Goal: Task Accomplishment & Management: Manage account settings

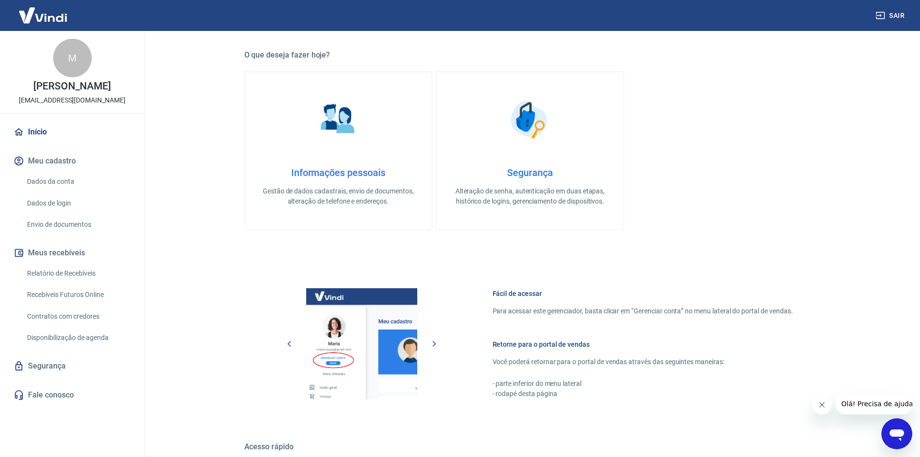
scroll to position [177, 0]
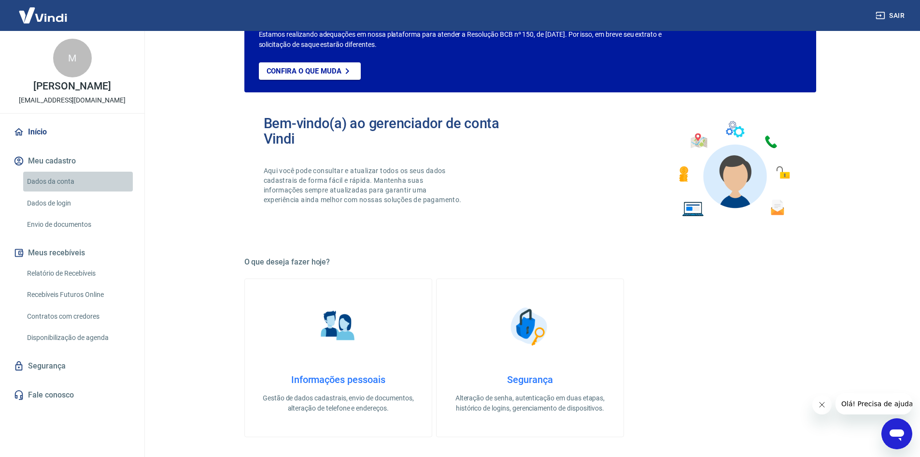
click at [42, 179] on link "Dados da conta" at bounding box center [78, 181] width 110 height 20
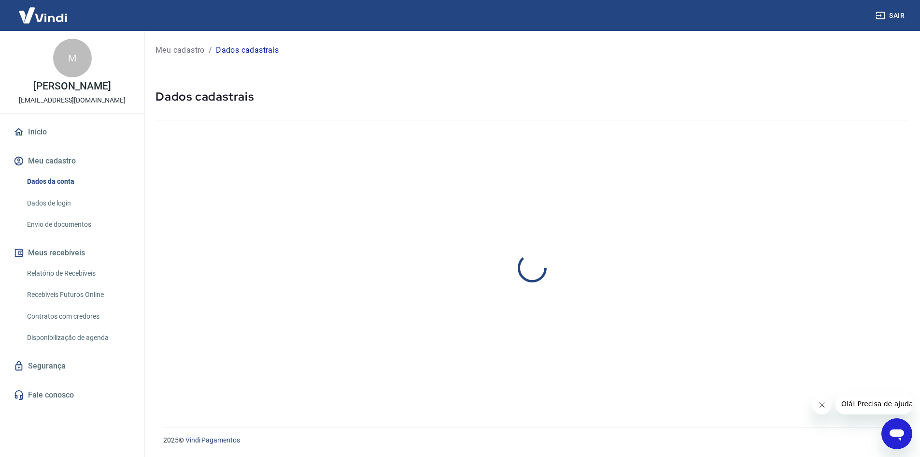
select select "RN"
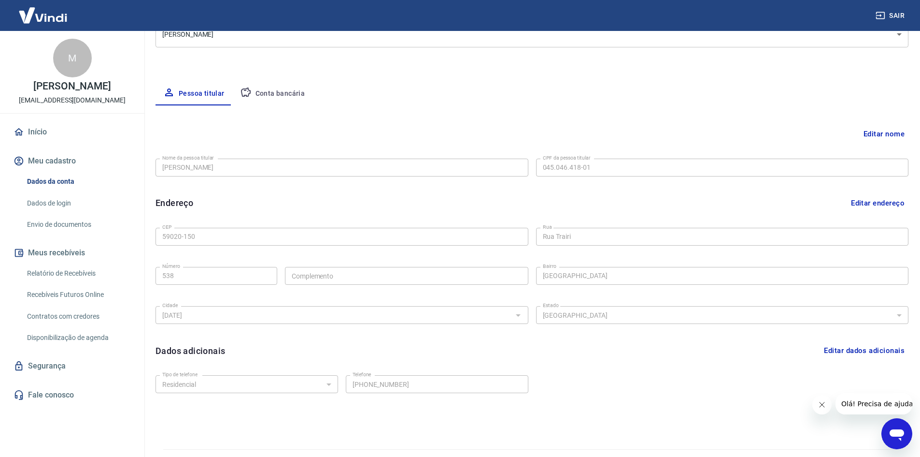
scroll to position [162, 0]
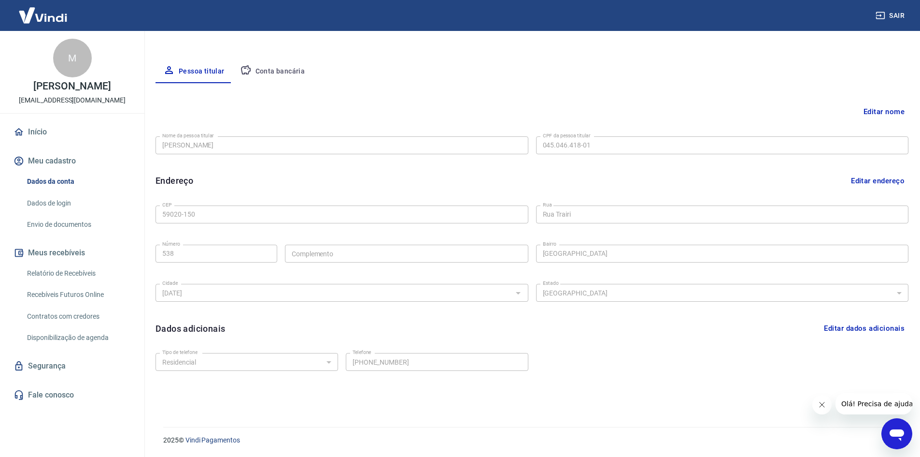
click at [488, 148] on div "Nome da pessoa titular [PERSON_NAME] Nome da pessoa titular CPF da pessoa titul…" at bounding box center [532, 144] width 753 height 24
click at [882, 179] on button "Editar endereço" at bounding box center [877, 180] width 61 height 18
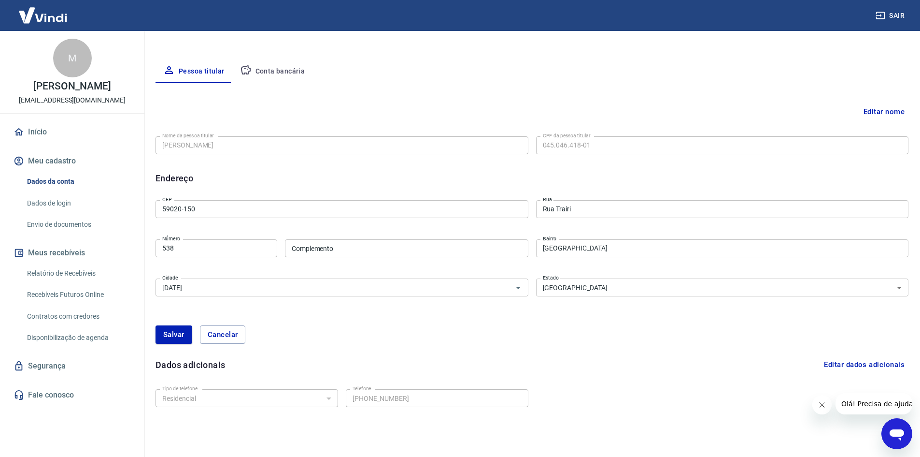
drag, startPoint x: 153, startPoint y: 205, endPoint x: 133, endPoint y: 204, distance: 19.8
click at [133, 204] on div "Sair M [PERSON_NAME] [EMAIL_ADDRESS][DOMAIN_NAME] Início Meu cadastro Dados da …" at bounding box center [460, 66] width 920 height 457
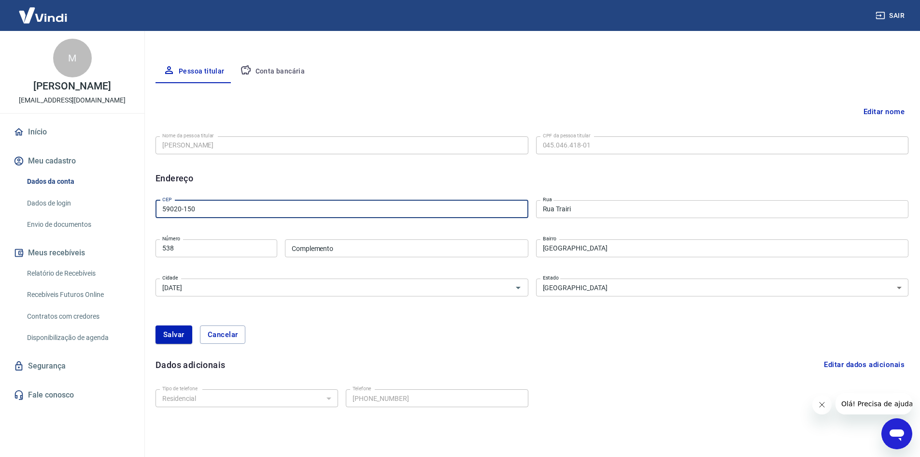
paste input "56-165"
type input "59056-165"
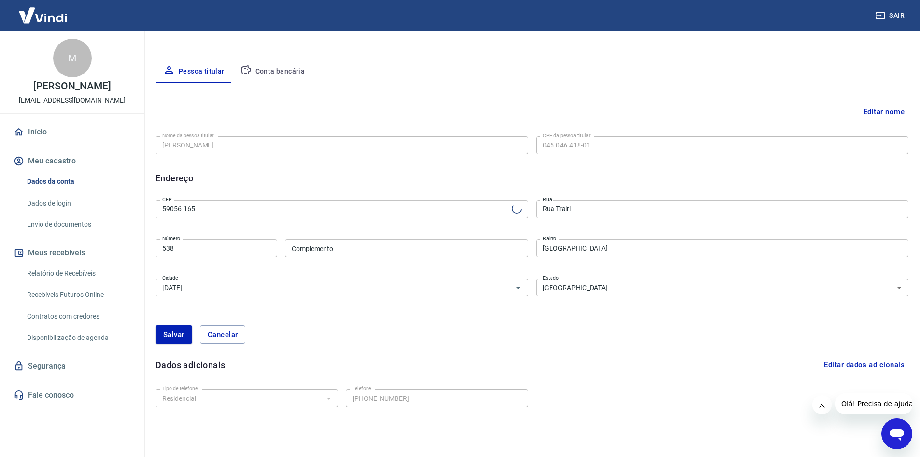
click at [252, 176] on div "Endereço Editar endereço" at bounding box center [532, 177] width 753 height 13
type input "[GEOGRAPHIC_DATA][PERSON_NAME]"
type input "[GEOGRAPHIC_DATA]"
drag, startPoint x: 172, startPoint y: 247, endPoint x: 129, endPoint y: 245, distance: 43.0
click at [129, 245] on div "Sair M [PERSON_NAME] [EMAIL_ADDRESS][DOMAIN_NAME] Início Meu cadastro Dados da …" at bounding box center [460, 66] width 920 height 457
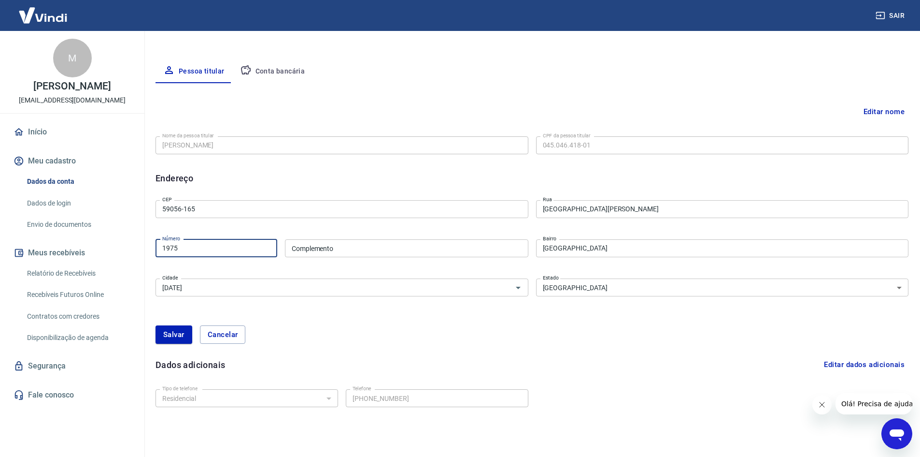
type input "1975"
click at [550, 338] on div "[PERSON_NAME]" at bounding box center [532, 334] width 753 height 18
click at [170, 333] on button "Salvar" at bounding box center [174, 334] width 37 height 18
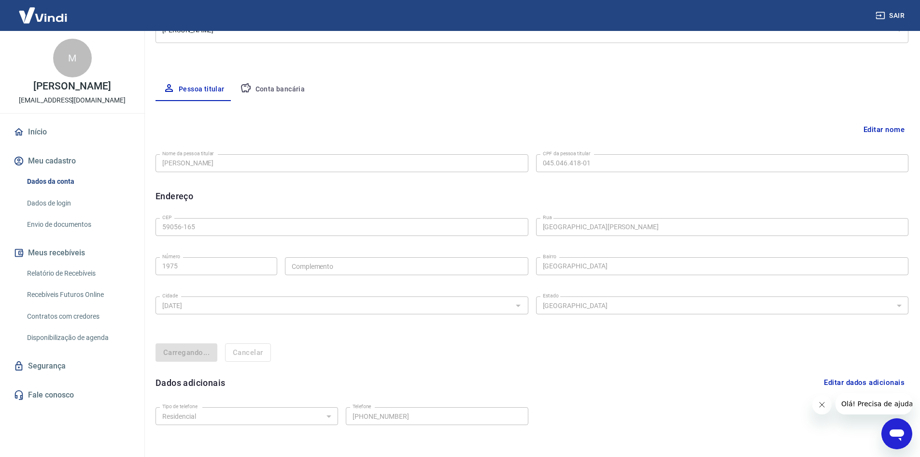
select select "RN"
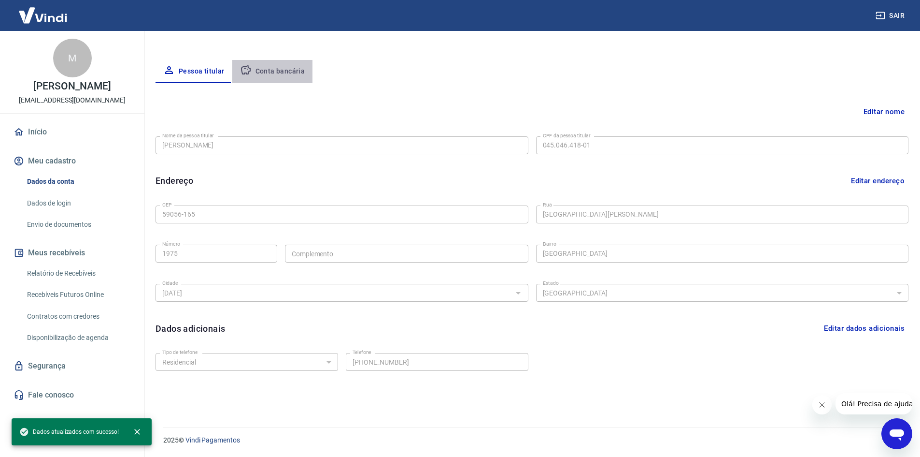
click at [282, 72] on button "Conta bancária" at bounding box center [272, 71] width 81 height 23
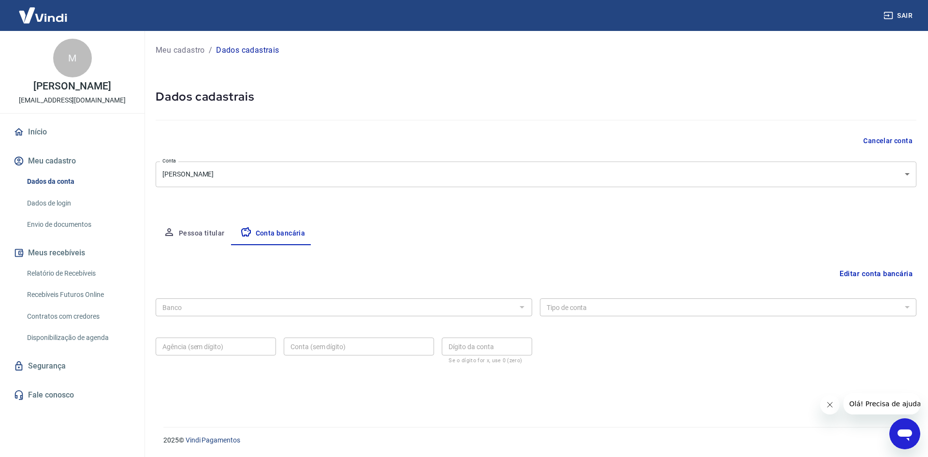
click at [212, 228] on button "Pessoa titular" at bounding box center [194, 233] width 77 height 23
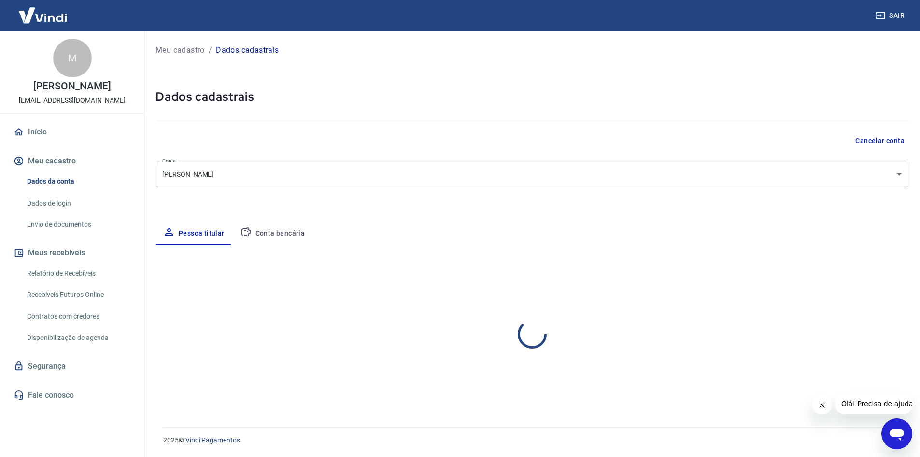
select select "RN"
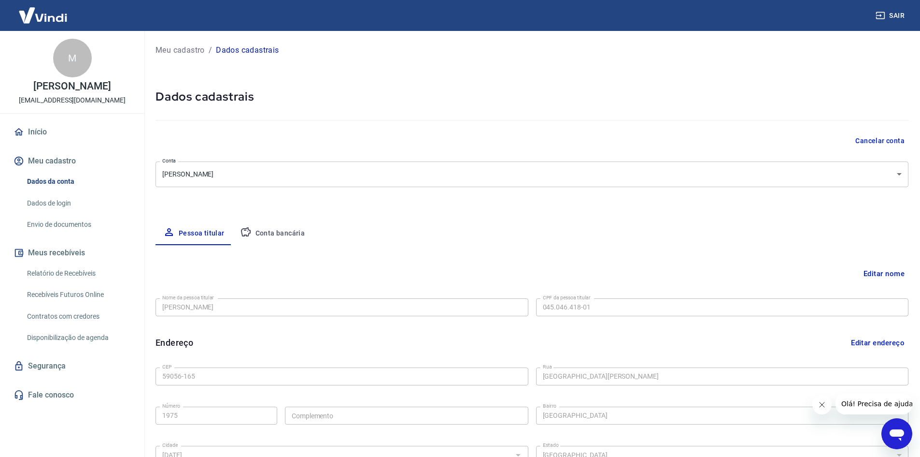
click at [37, 130] on link "Início" at bounding box center [72, 131] width 121 height 21
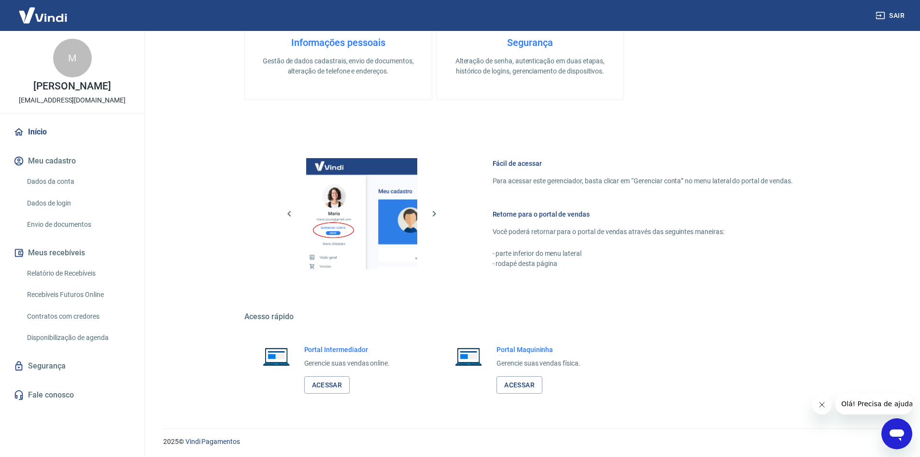
scroll to position [515, 0]
click at [332, 384] on link "Acessar" at bounding box center [327, 383] width 46 height 18
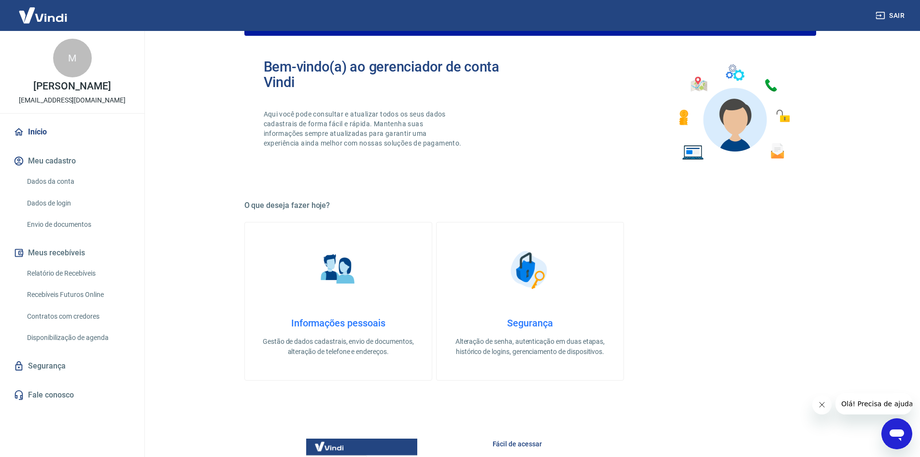
scroll to position [226, 0]
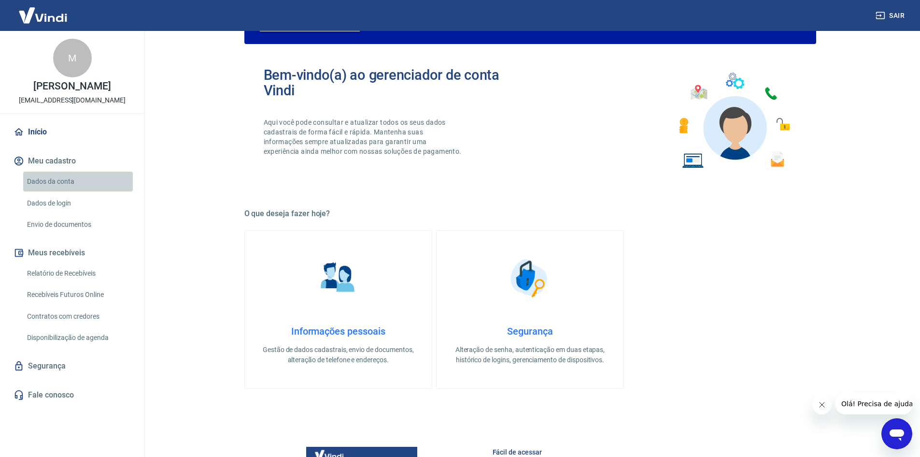
click at [68, 182] on link "Dados da conta" at bounding box center [78, 181] width 110 height 20
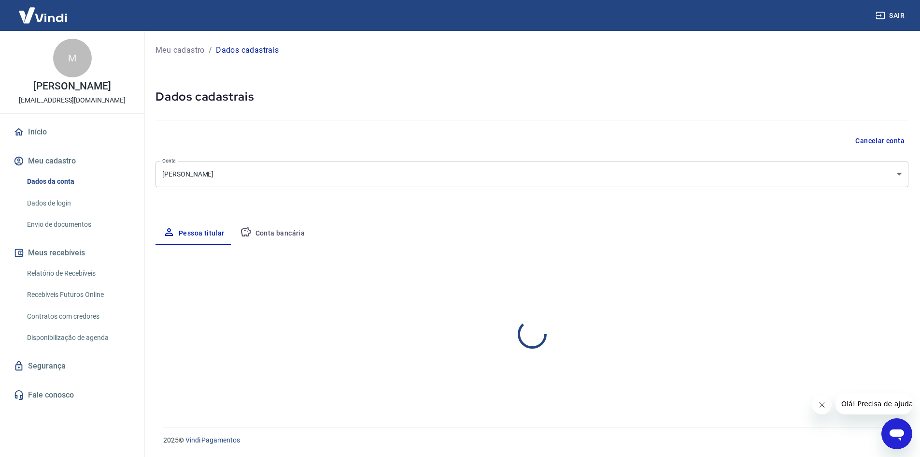
select select "RN"
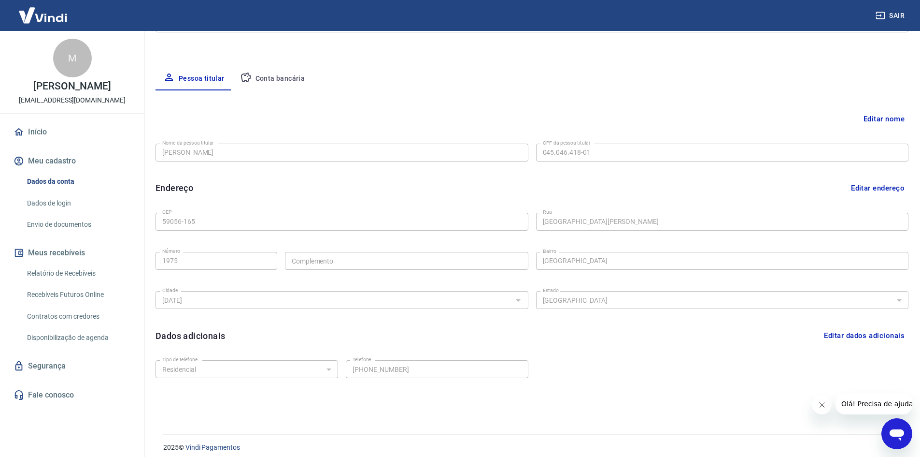
scroll to position [162, 0]
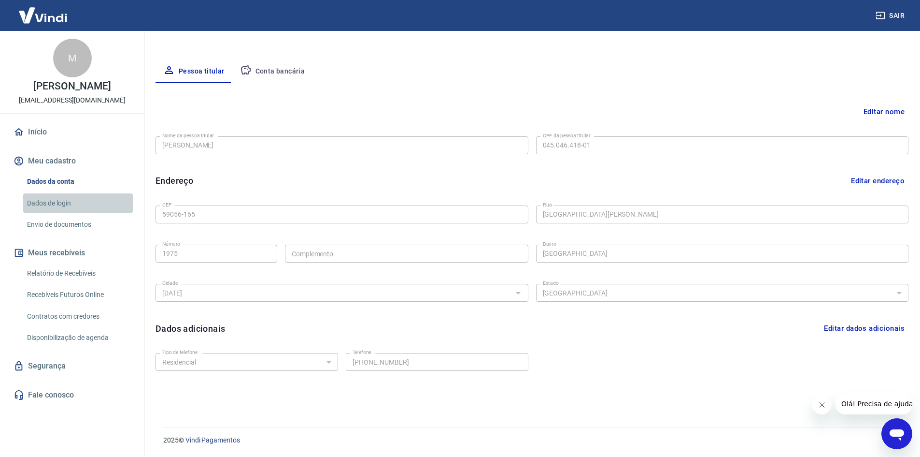
click at [46, 205] on link "Dados de login" at bounding box center [78, 203] width 110 height 20
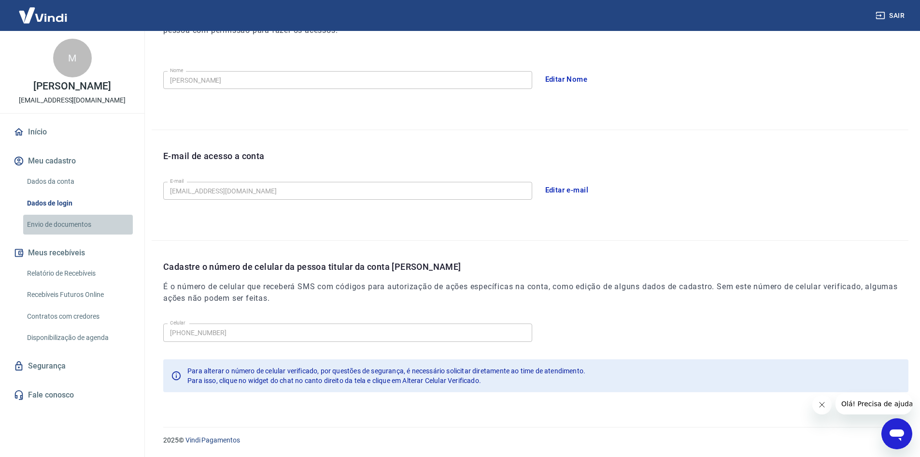
click at [51, 218] on link "Envio de documentos" at bounding box center [78, 224] width 110 height 20
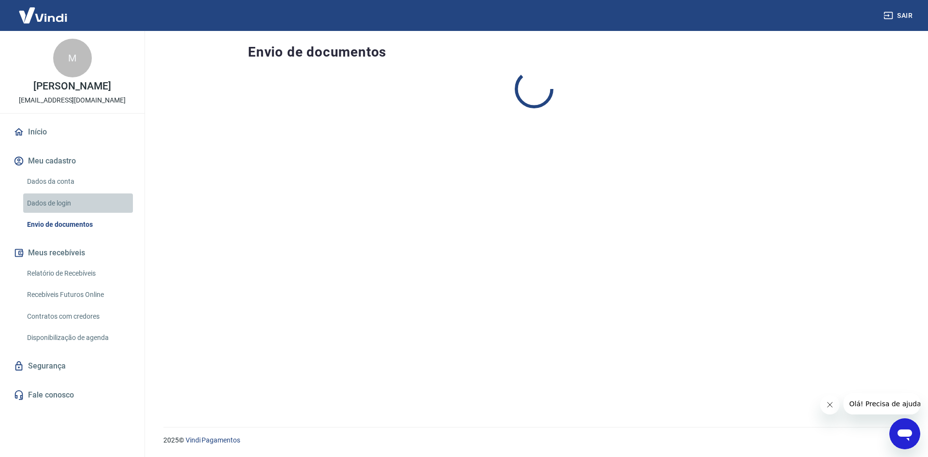
click at [56, 201] on link "Dados de login" at bounding box center [78, 203] width 110 height 20
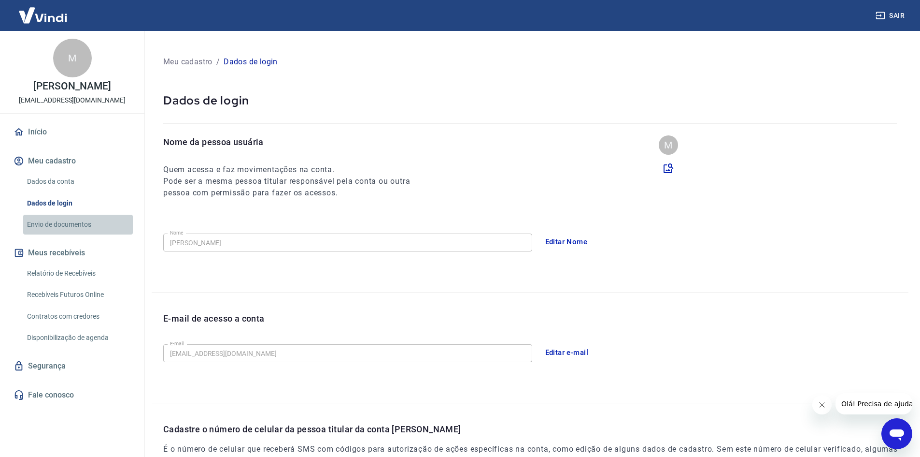
click at [57, 225] on link "Envio de documentos" at bounding box center [78, 224] width 110 height 20
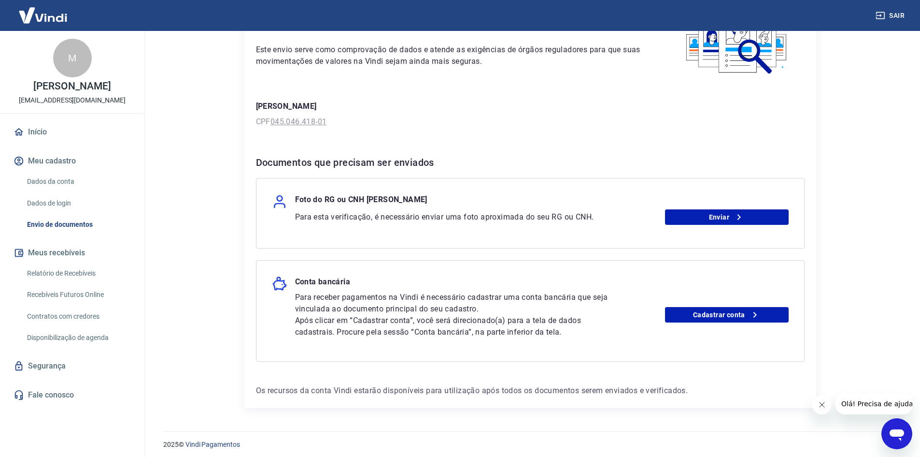
scroll to position [84, 0]
